Goal: Use online tool/utility: Utilize a website feature to perform a specific function

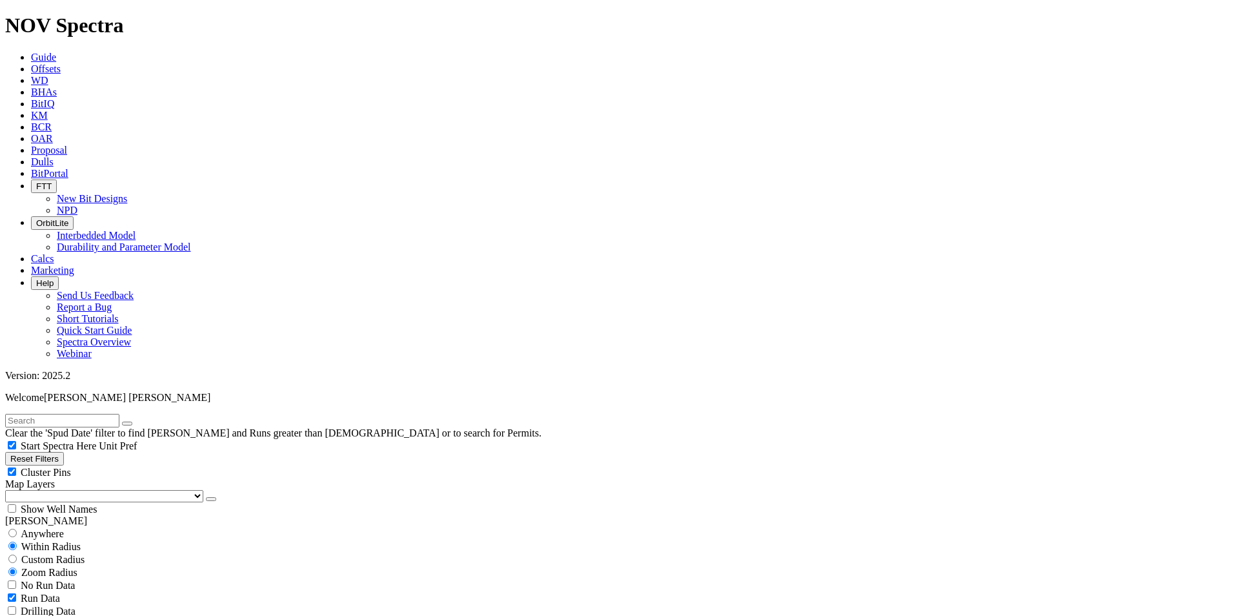
scroll to position [602, 0]
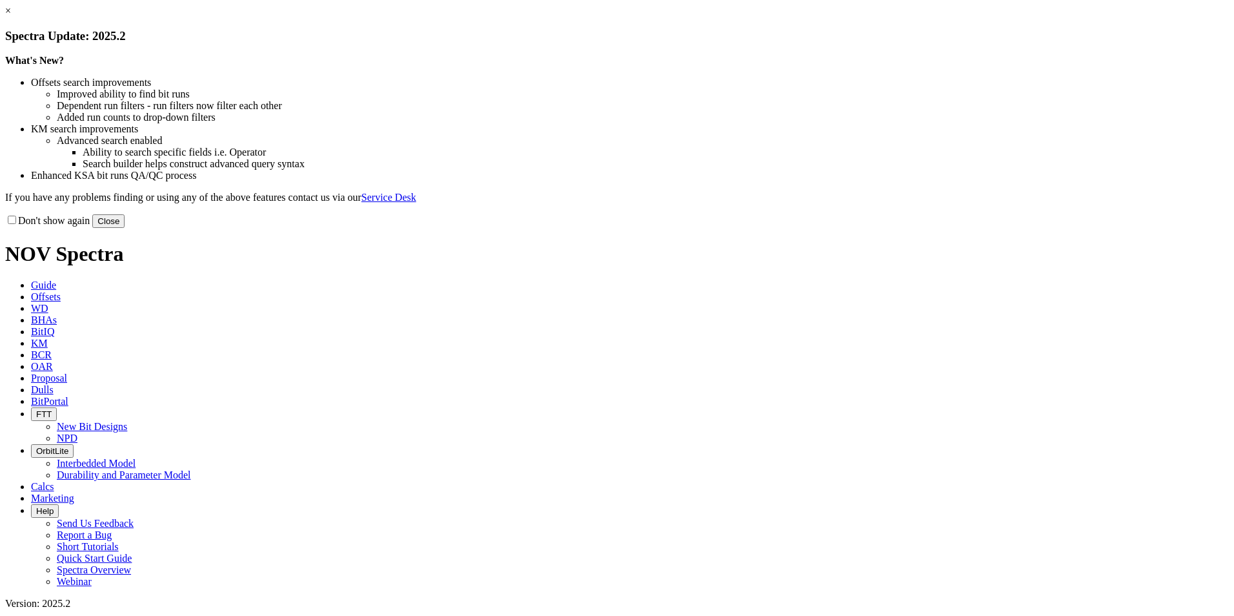
click at [11, 16] on link "×" at bounding box center [8, 10] width 6 height 11
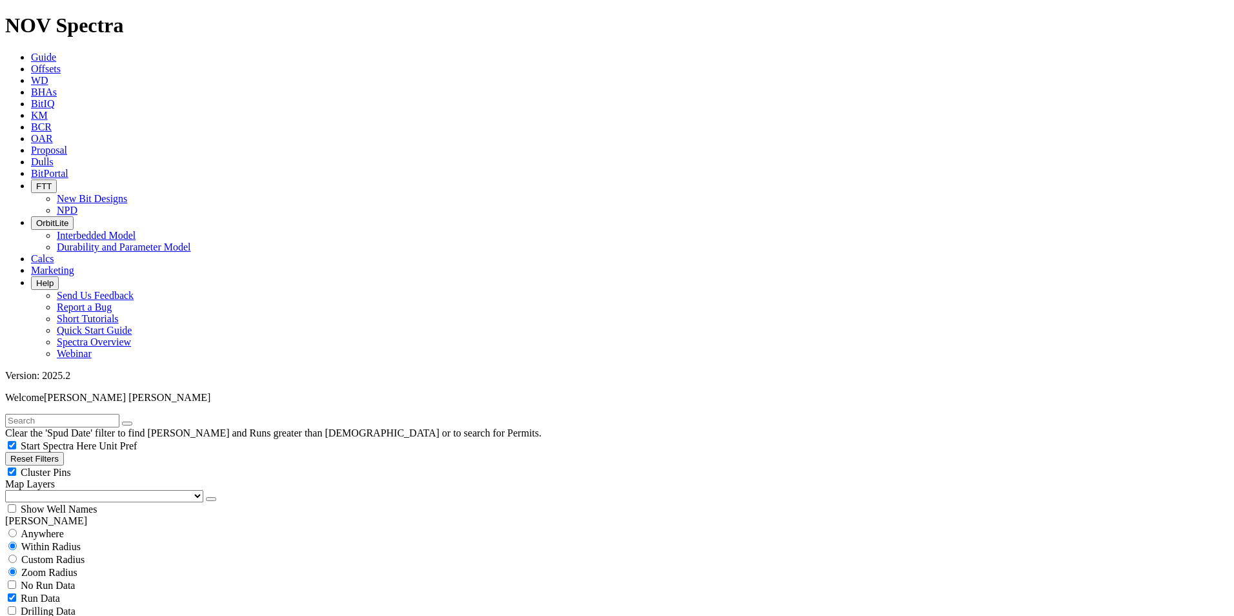
scroll to position [516, 0]
click at [54, 452] on button "Reset Filters" at bounding box center [34, 459] width 59 height 14
checkbox input "true"
type input "[DATE]"
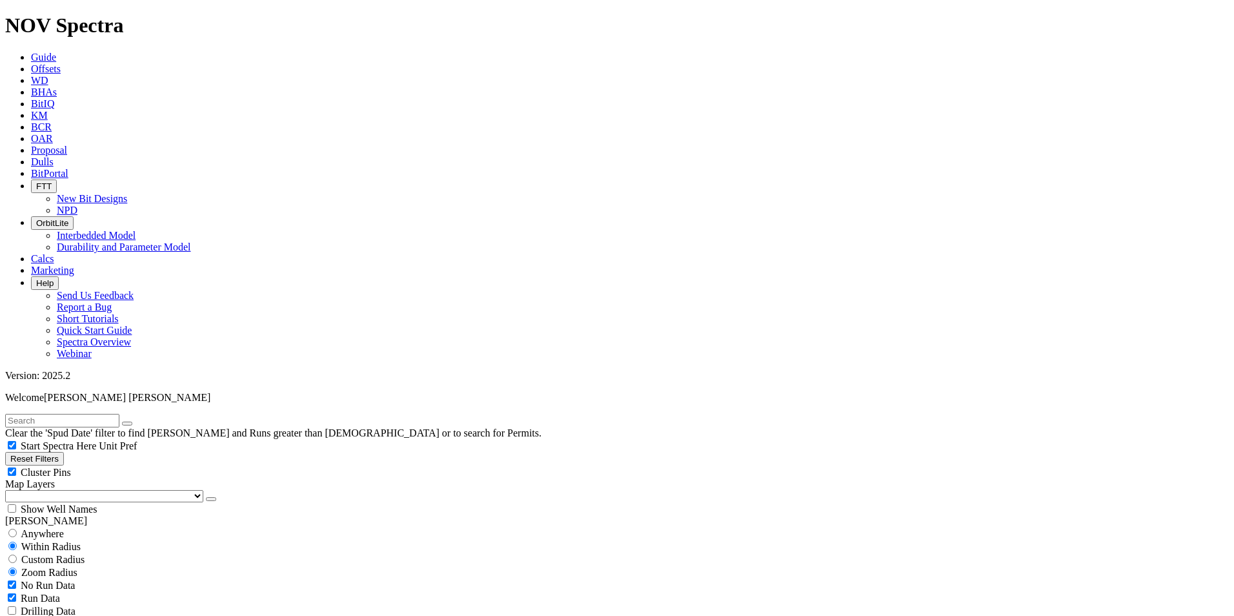
select select
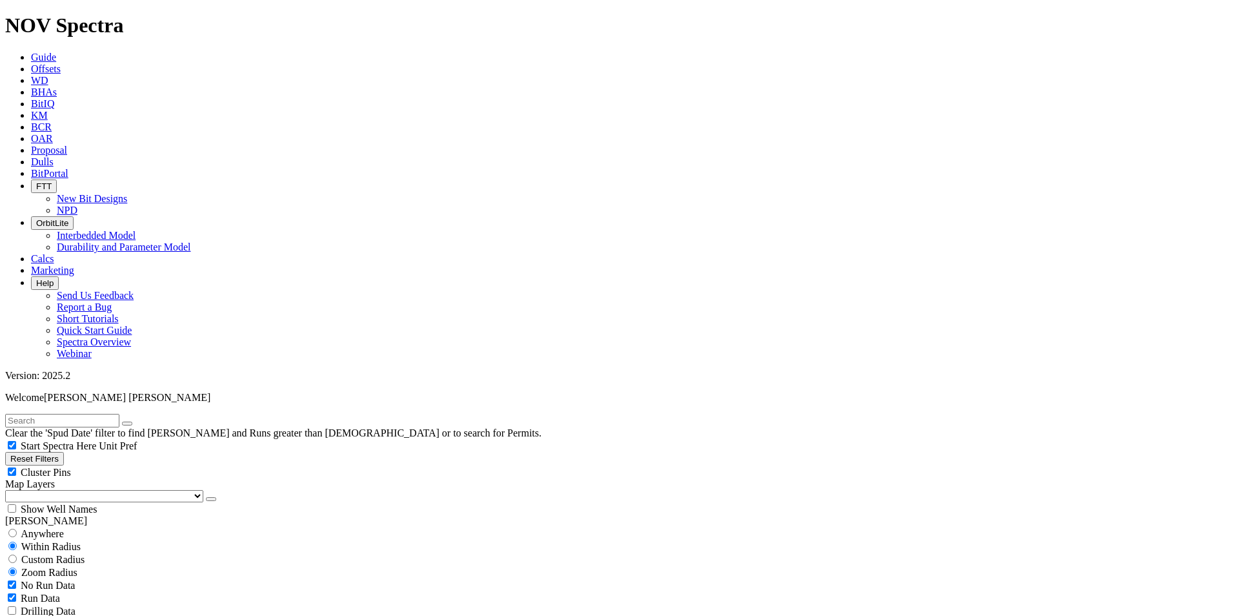
checkbox input "false"
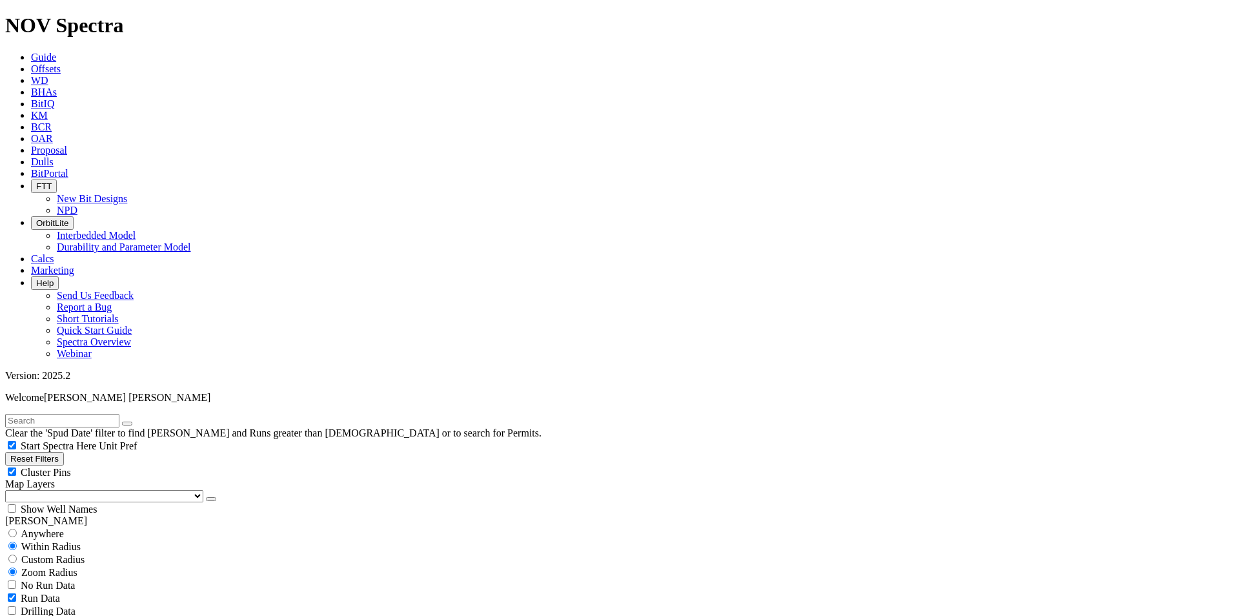
type input "[DATE]"
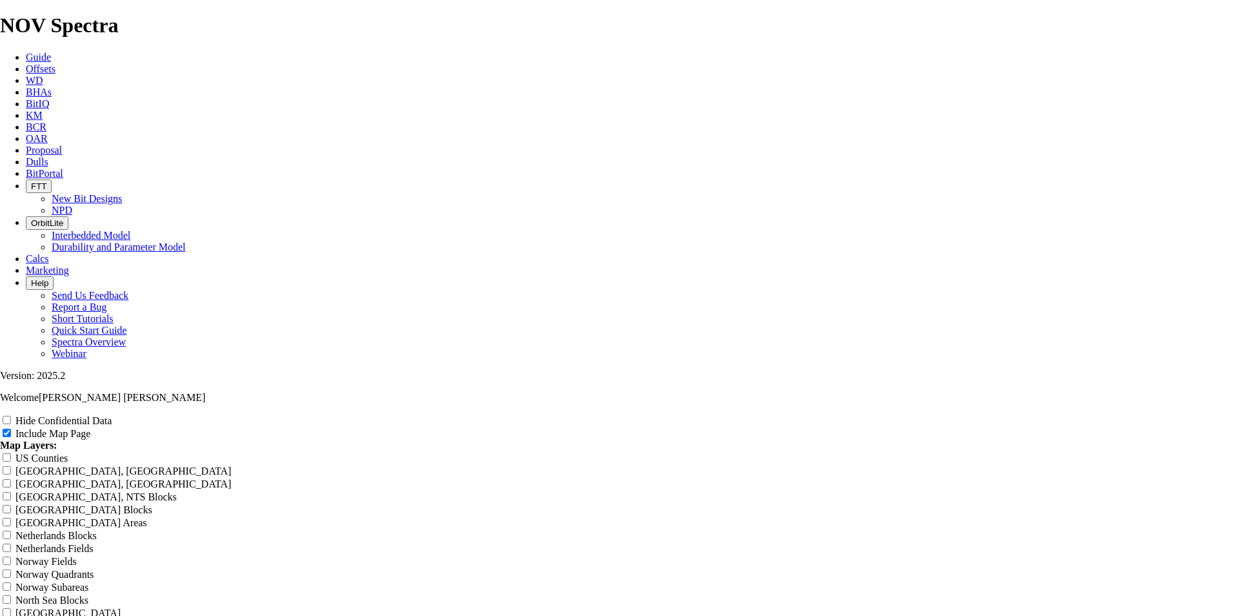
scroll to position [1635, 0]
